Goal: Check status: Check status

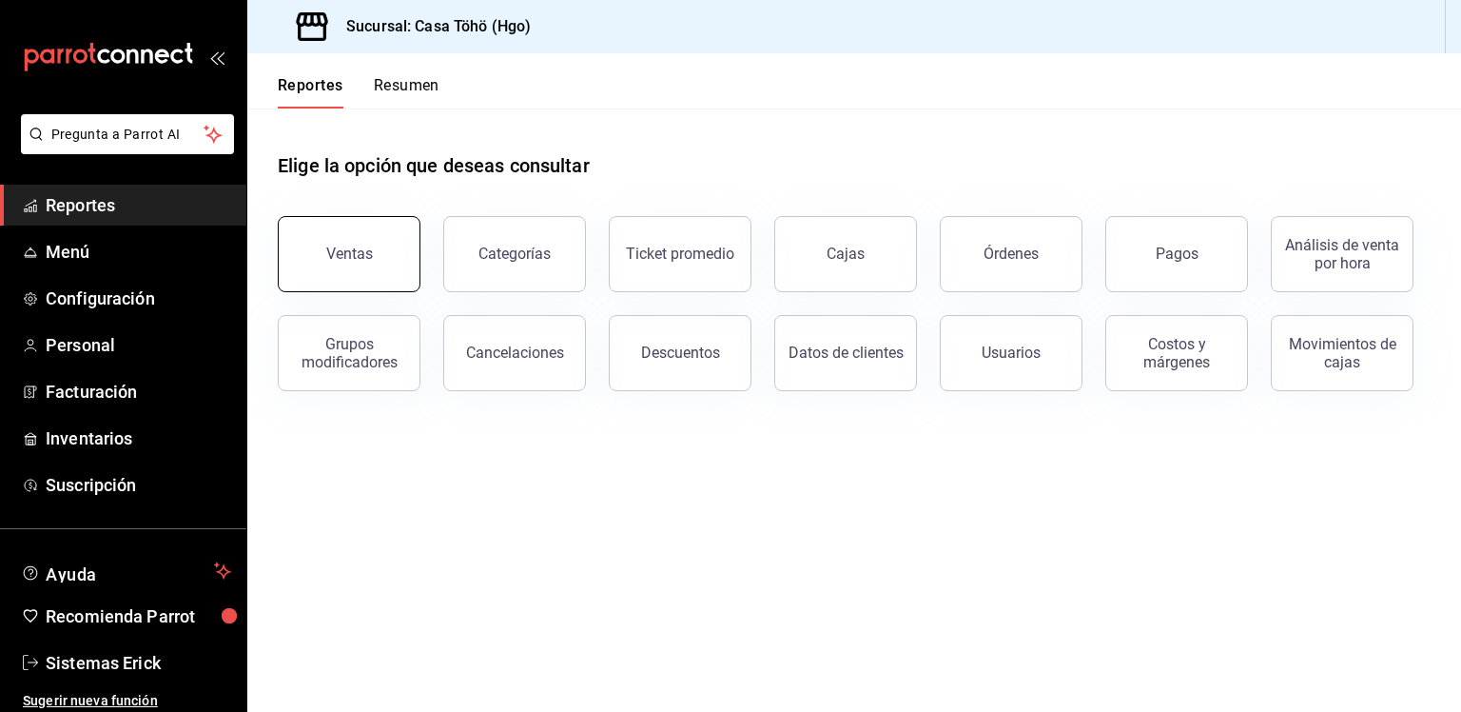
click at [405, 277] on button "Ventas" at bounding box center [349, 254] width 143 height 76
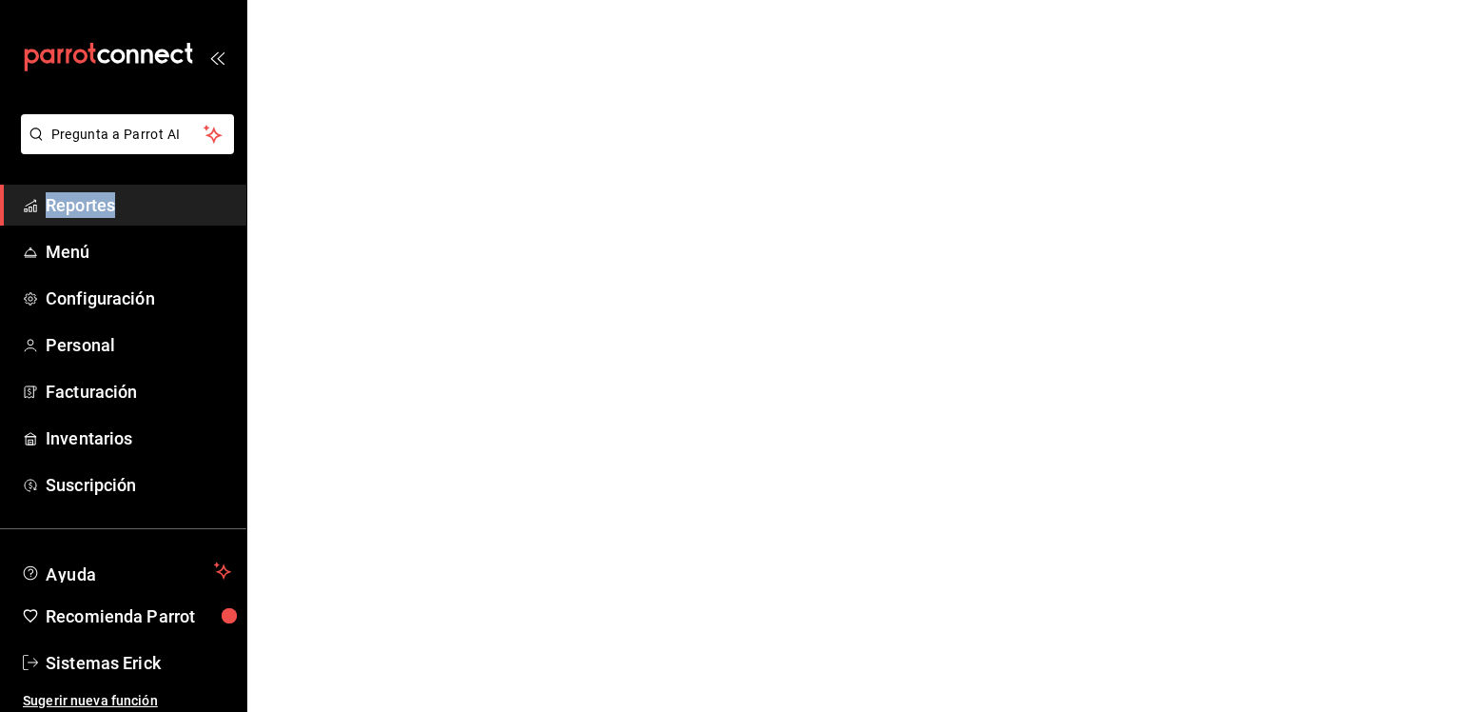
click at [405, 0] on html "Pregunta a Parrot AI Reportes Menú Configuración Personal Facturación Inventari…" at bounding box center [730, 0] width 1461 height 0
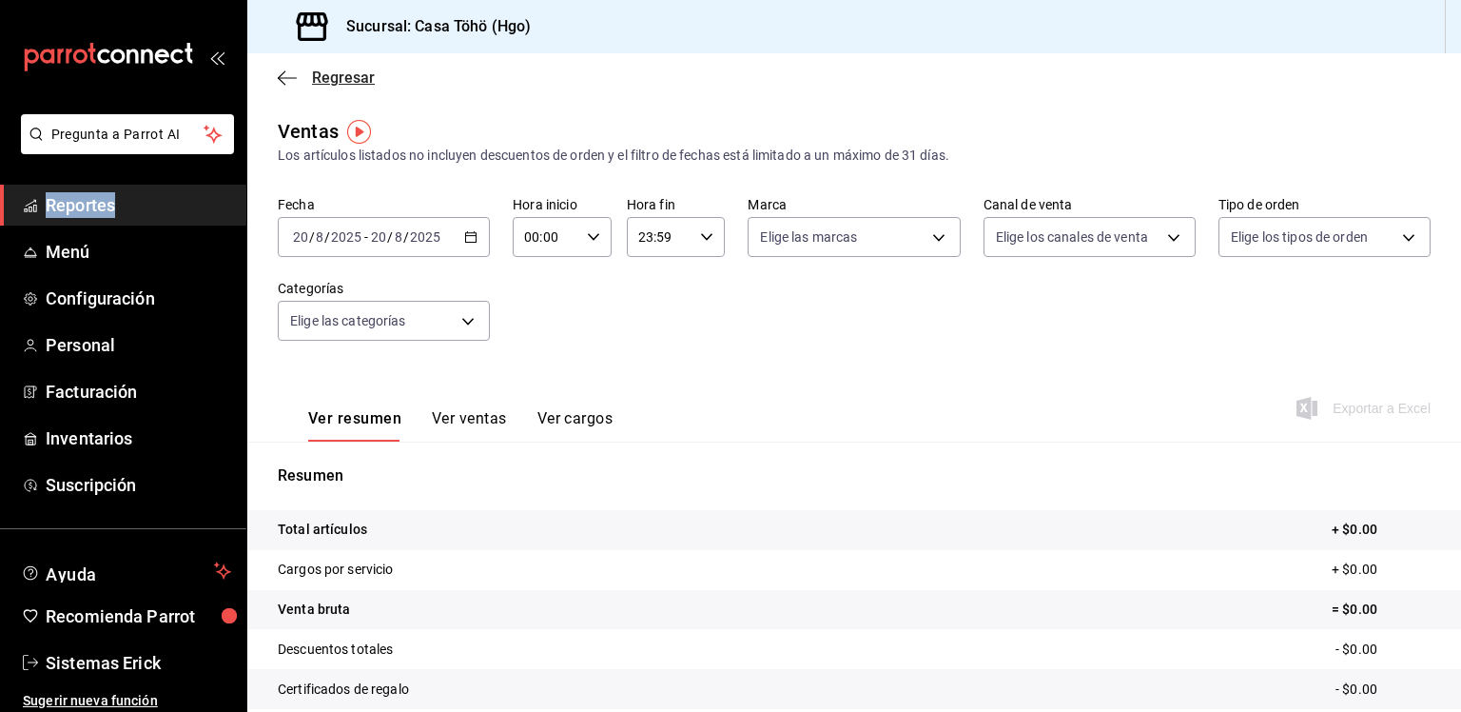
click at [279, 69] on icon "button" at bounding box center [287, 77] width 19 height 17
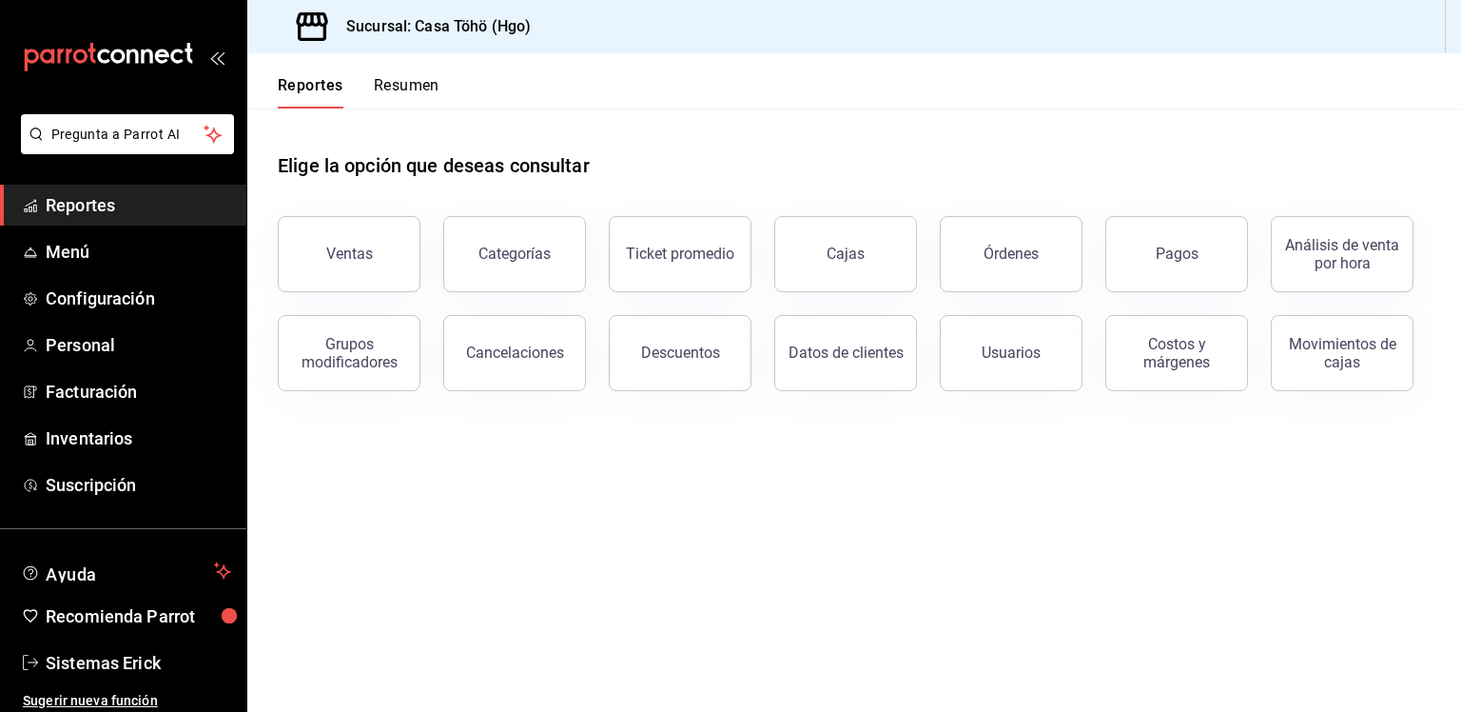
click at [1055, 294] on div "Usuarios" at bounding box center [1000, 341] width 166 height 99
click at [1047, 284] on button "Órdenes" at bounding box center [1011, 254] width 143 height 76
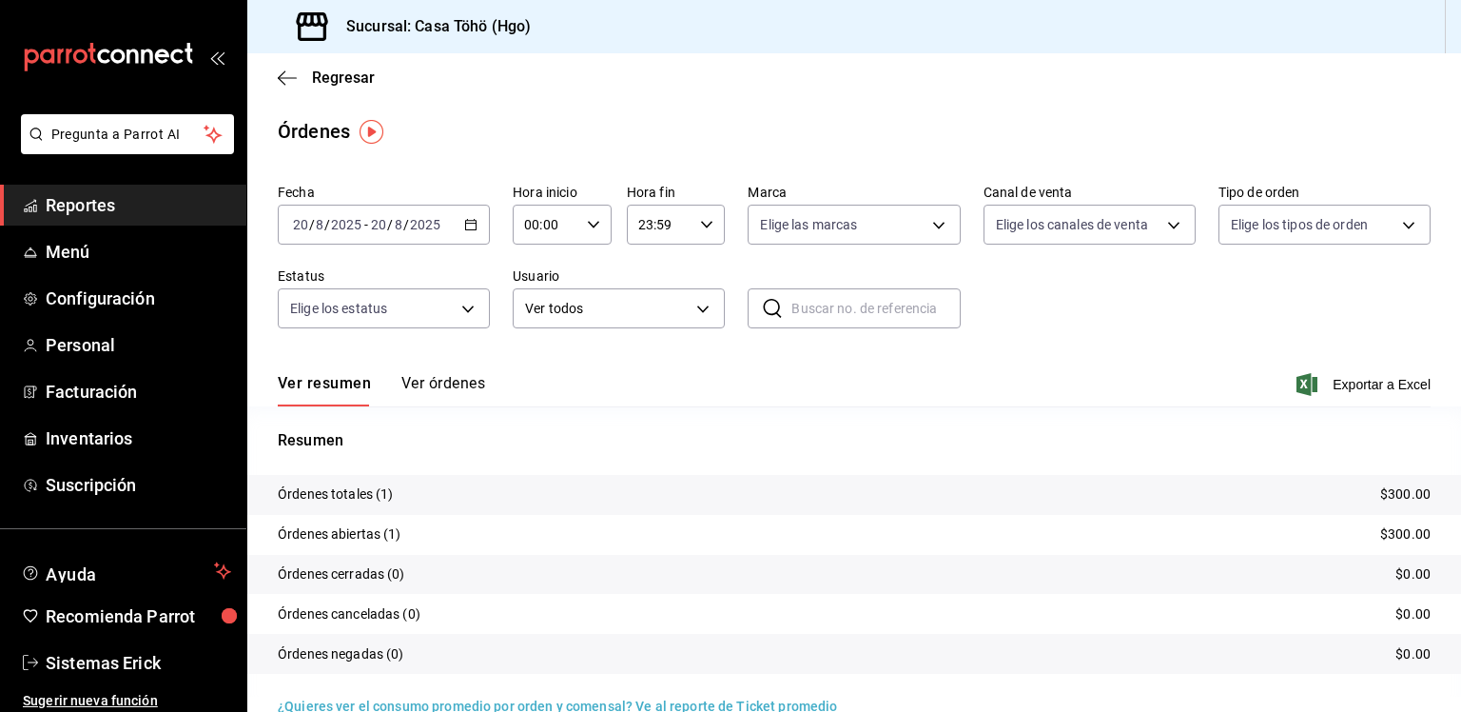
drag, startPoint x: 438, startPoint y: 372, endPoint x: 430, endPoint y: 382, distance: 12.9
click at [430, 382] on div "Ver resumen Ver órdenes Exportar a Excel" at bounding box center [854, 378] width 1153 height 55
click at [430, 382] on button "Ver órdenes" at bounding box center [444, 390] width 84 height 32
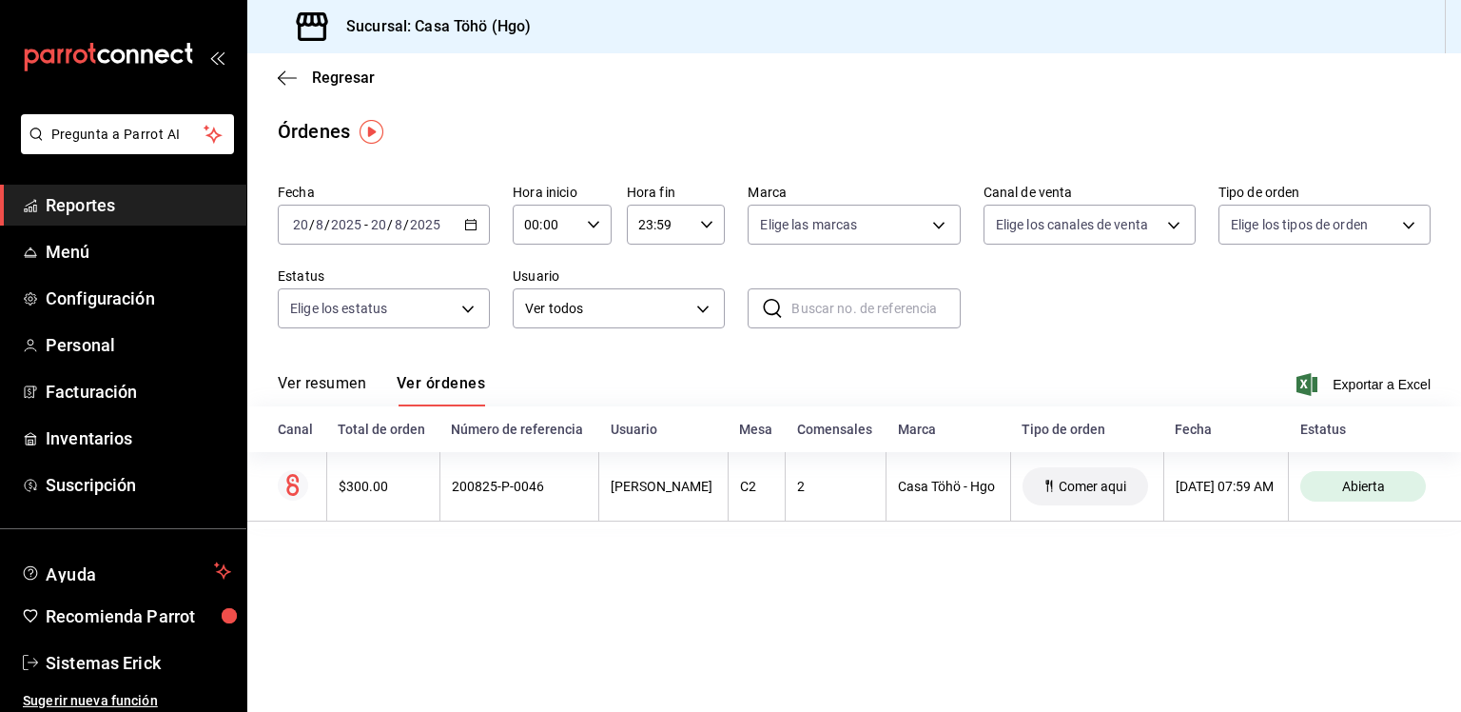
click at [828, 305] on input "text" at bounding box center [876, 308] width 168 height 38
paste input "140825-P-0042"
type input "140825-P-0042"
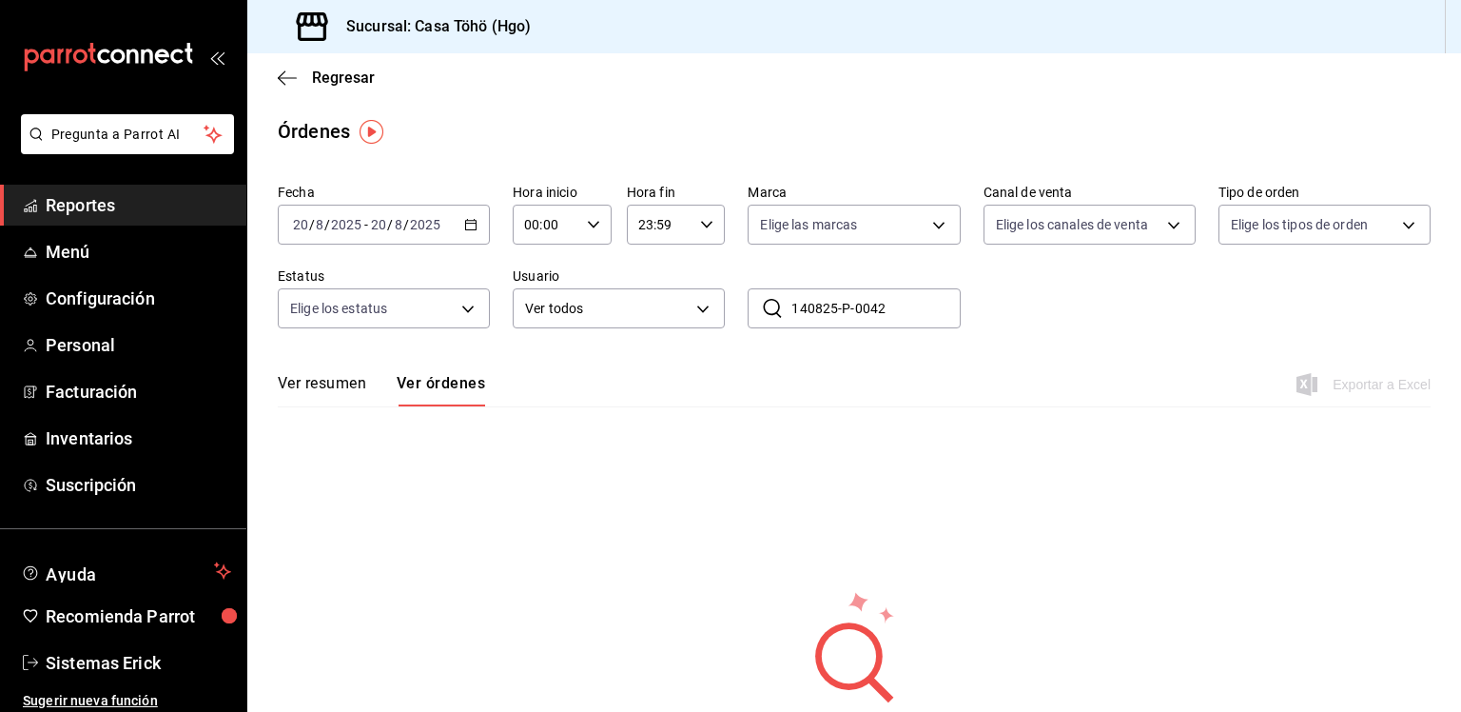
click at [465, 227] on \(Stroke\) "button" at bounding box center [470, 225] width 11 height 10
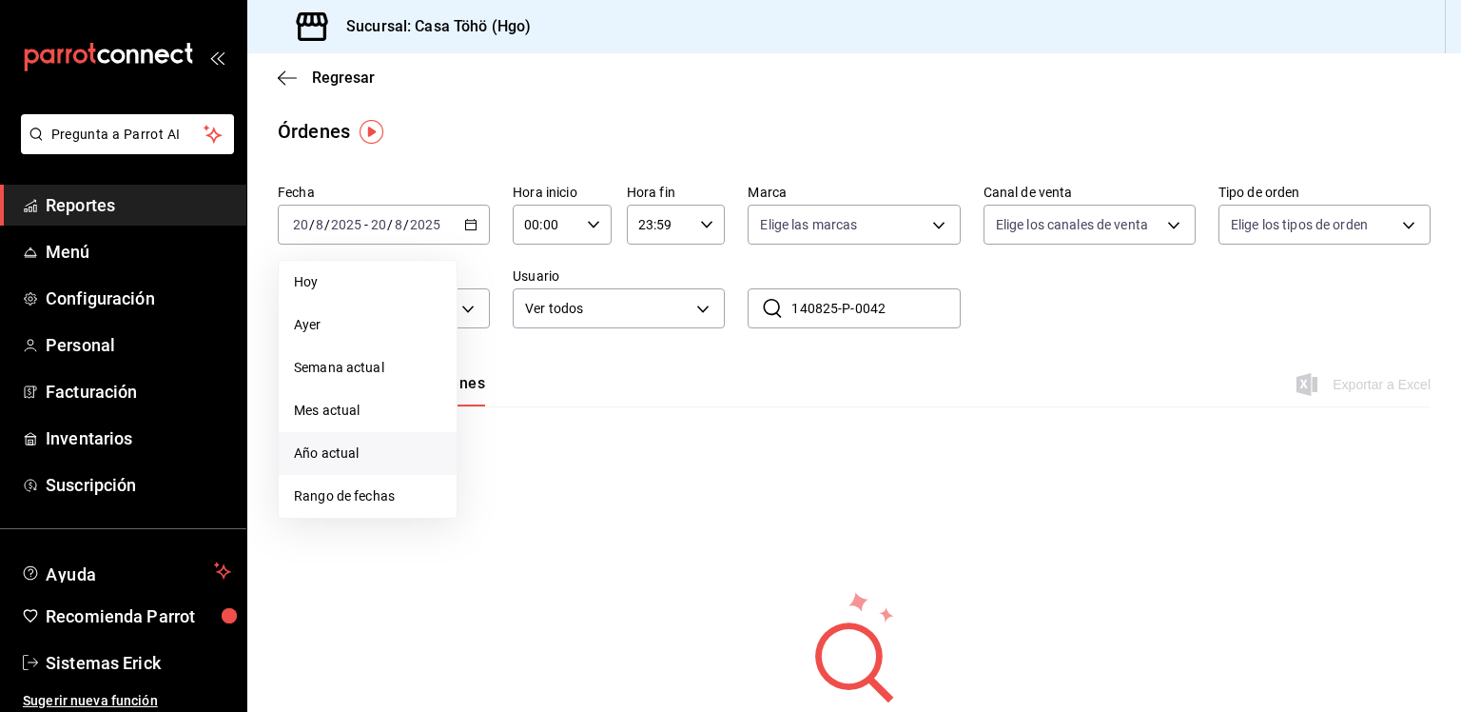
click at [358, 441] on li "Año actual" at bounding box center [368, 453] width 178 height 43
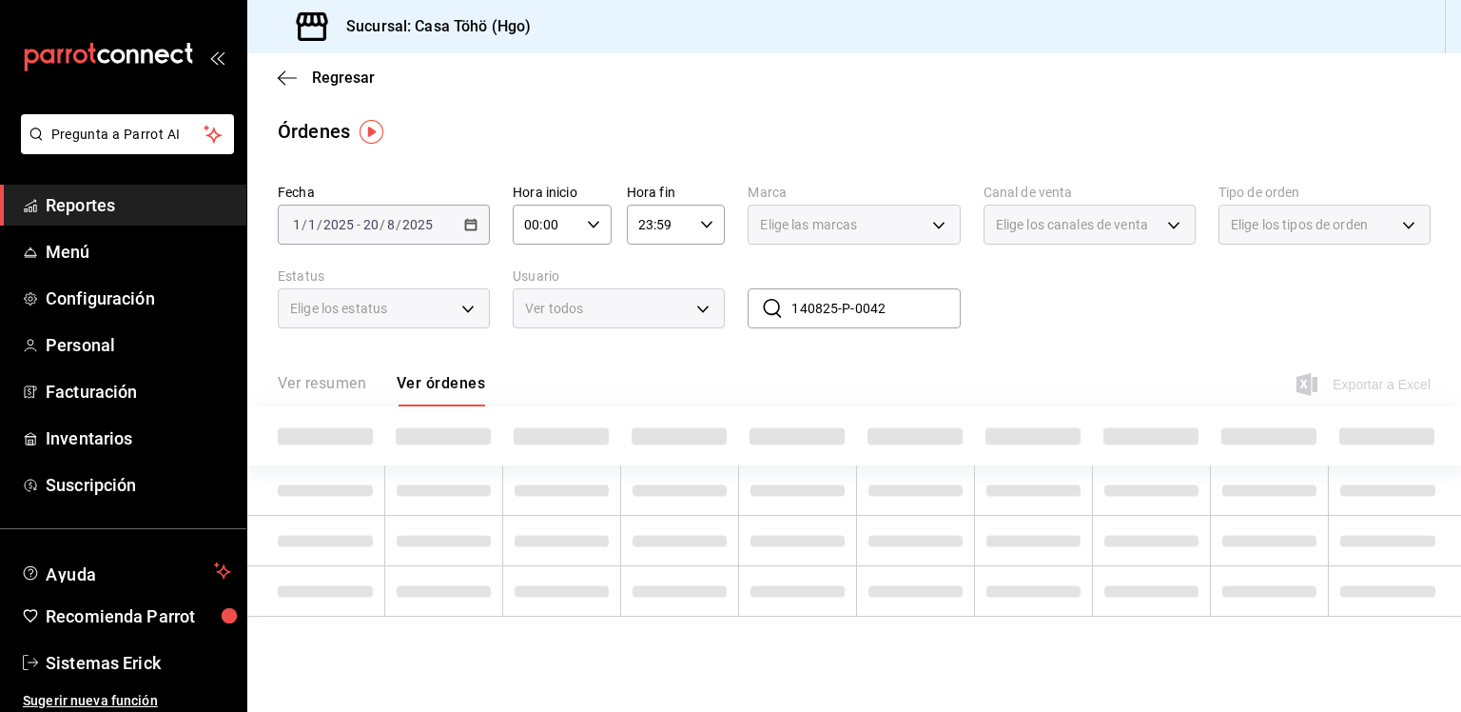
click at [358, 441] on span at bounding box center [325, 436] width 95 height 17
